Goal: Go to known website: Access a specific website the user already knows

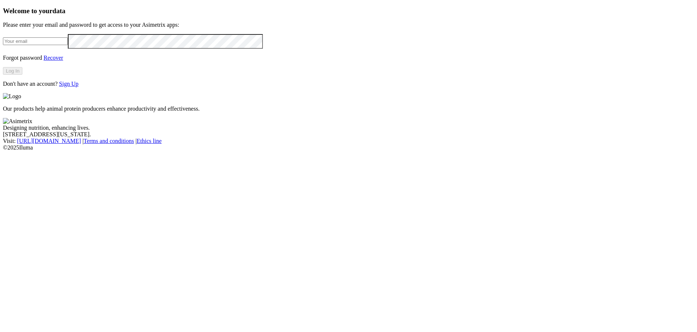
type input "[PERSON_NAME][EMAIL_ADDRESS][DOMAIN_NAME]"
click at [22, 75] on button "Log In" at bounding box center [12, 71] width 19 height 8
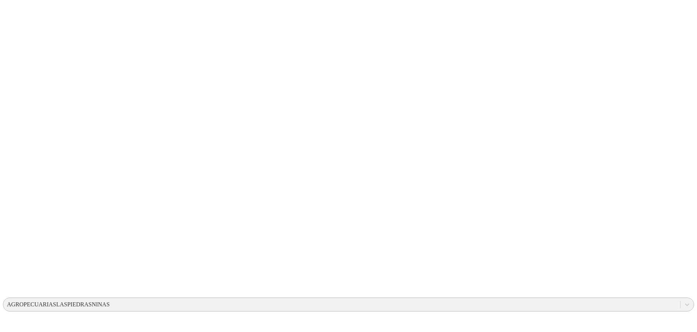
click at [532, 299] on div "AGROPECUARIASLASPIEDRASNINAS" at bounding box center [341, 304] width 676 height 11
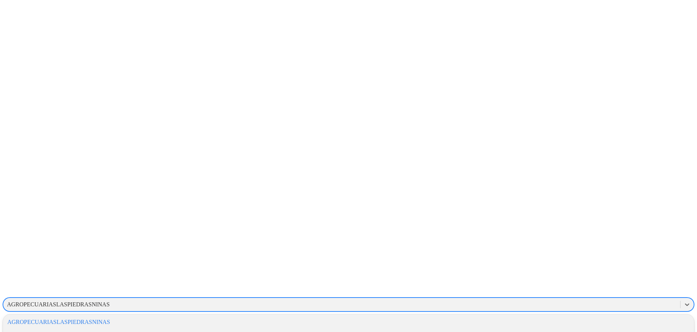
scroll to position [421, 0]
